Goal: Find specific page/section

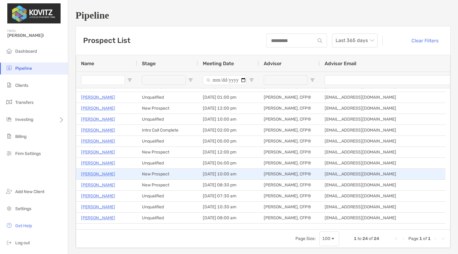
scroll to position [61, 0]
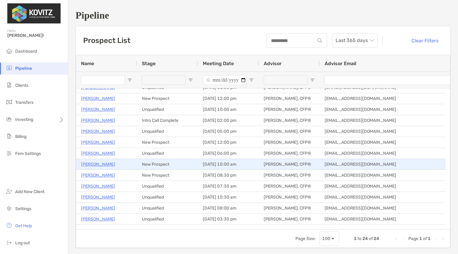
click at [103, 163] on p "[PERSON_NAME]" at bounding box center [98, 164] width 34 height 8
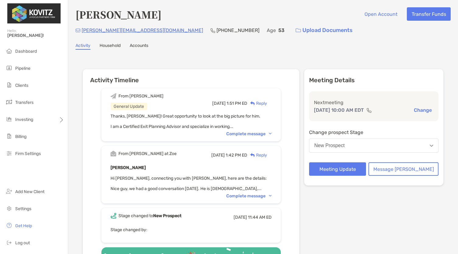
click at [242, 195] on div "Complete message" at bounding box center [248, 195] width 45 height 5
